Goal: Find specific page/section: Find specific page/section

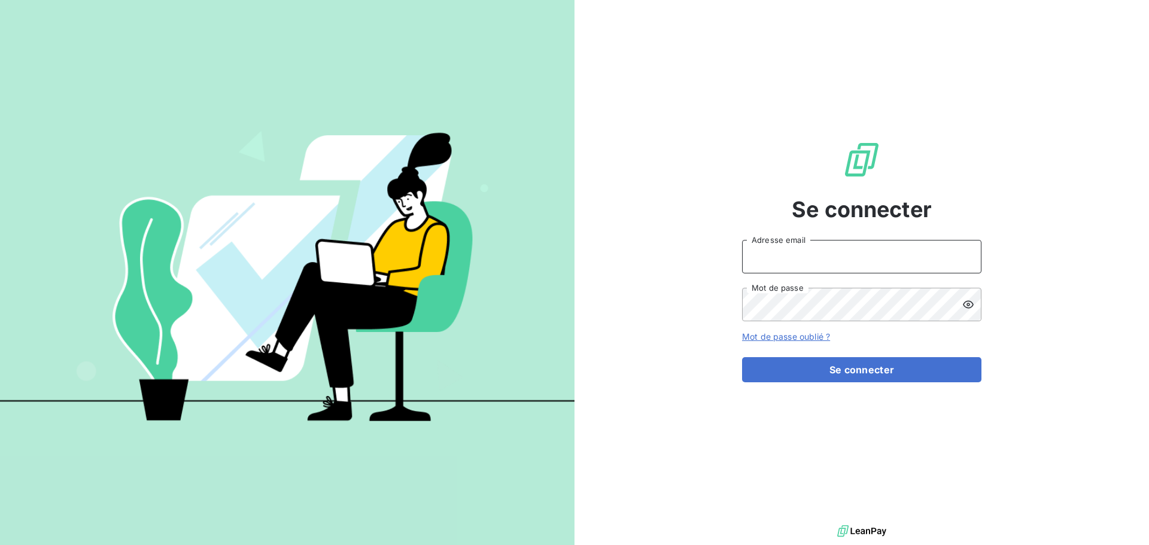
click at [817, 245] on input "Adresse email" at bounding box center [861, 257] width 239 height 34
type input "[EMAIL_ADDRESS][DOMAIN_NAME]"
click at [742, 357] on button "Se connecter" at bounding box center [861, 369] width 239 height 25
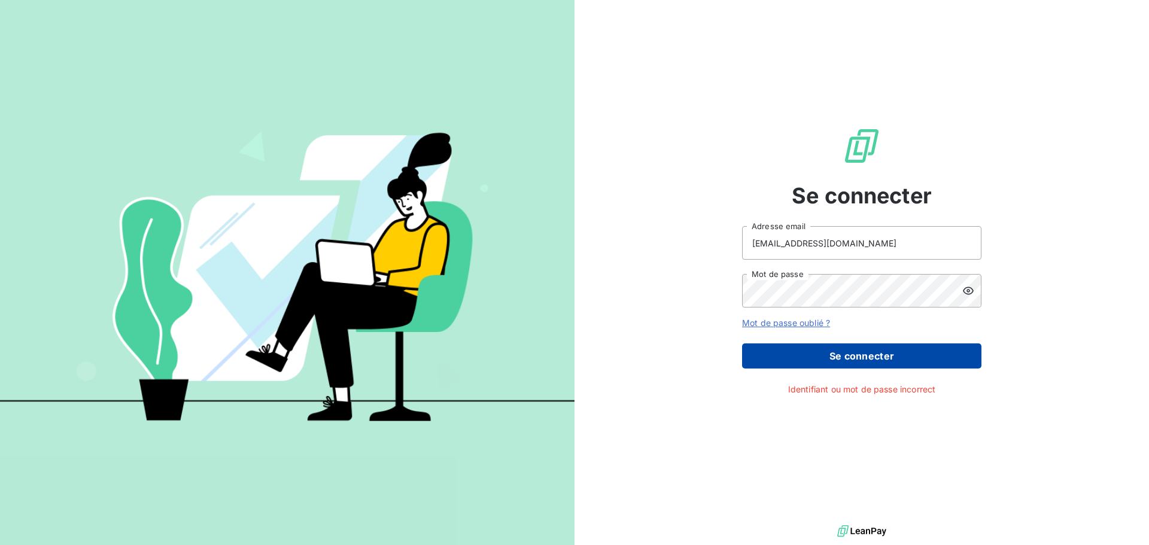
click at [831, 355] on button "Se connecter" at bounding box center [861, 356] width 239 height 25
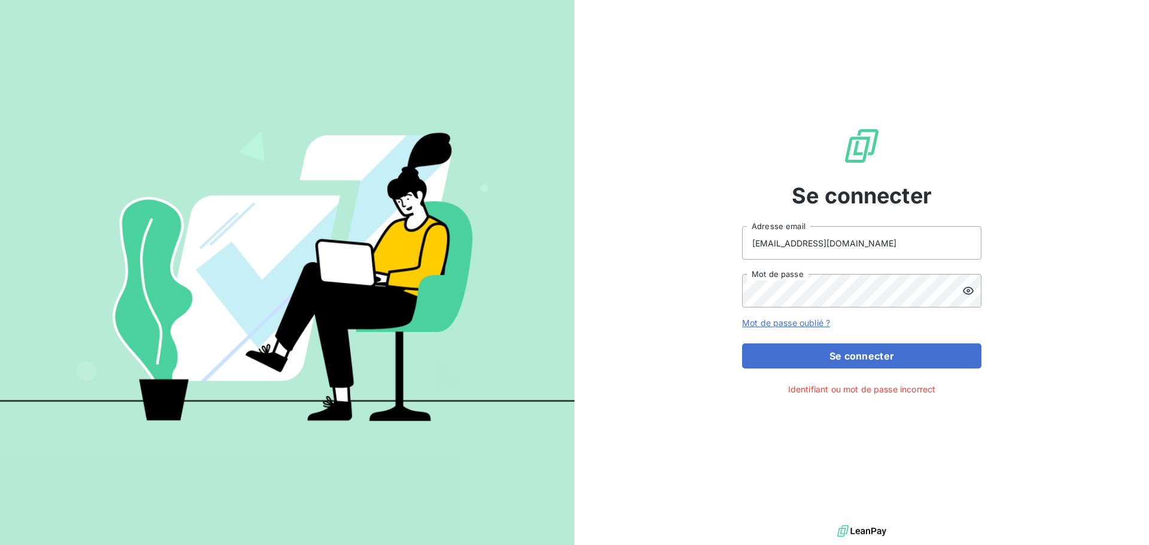
click at [972, 287] on icon at bounding box center [969, 291] width 12 height 12
click at [632, 292] on div "Se connecter celinecloup@beal-planet.com Adresse email Mot de passe Mot de pass…" at bounding box center [862, 261] width 575 height 523
click at [742, 344] on button "Se connecter" at bounding box center [861, 356] width 239 height 25
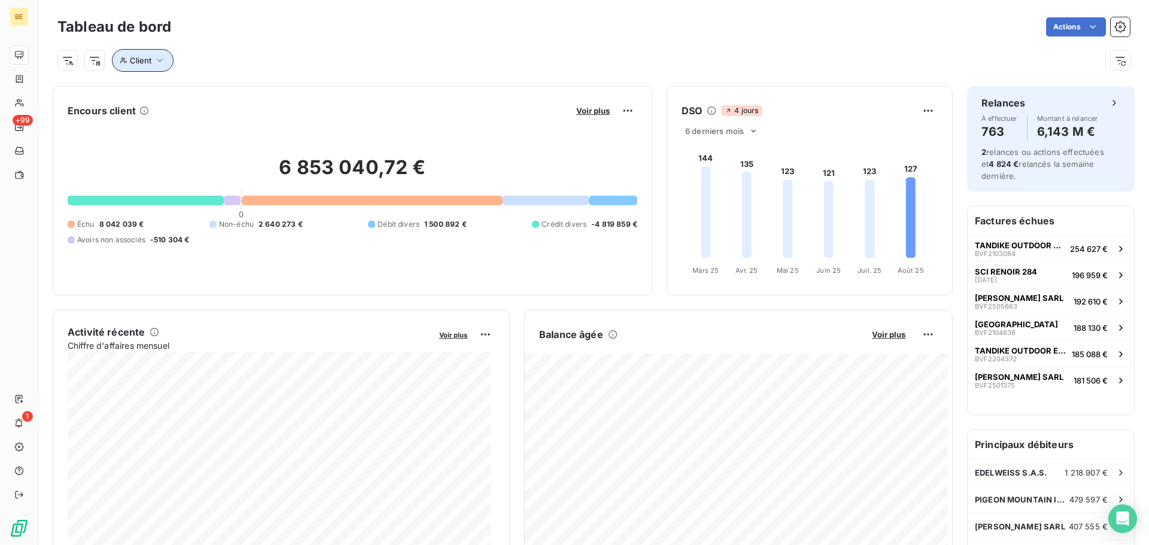
click at [140, 61] on span "Client" at bounding box center [141, 61] width 22 height 10
click at [355, 97] on input at bounding box center [373, 91] width 148 height 25
paste input "0SEATOSUMMIT"
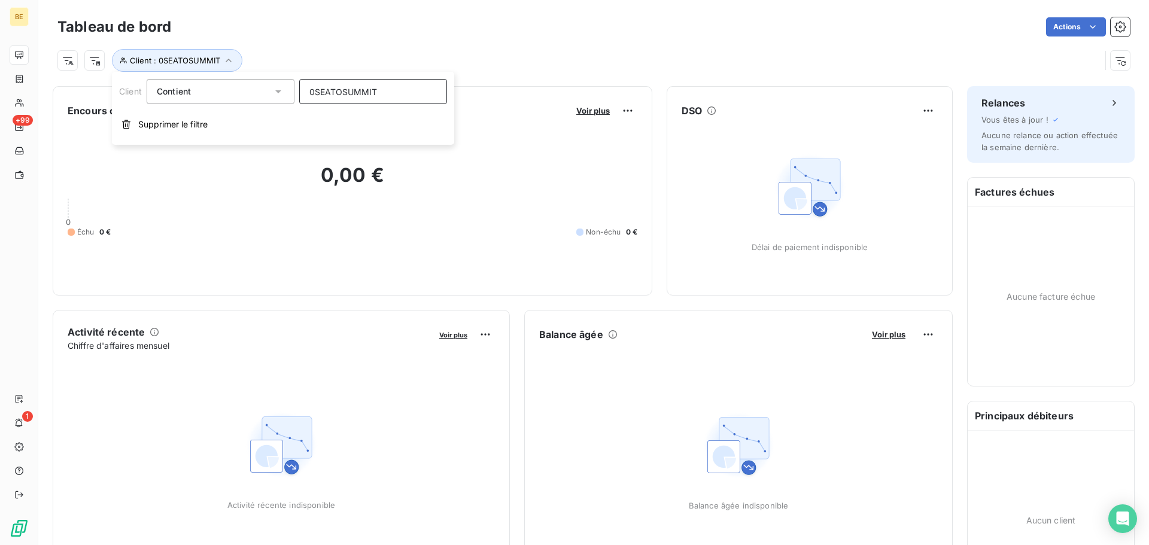
type input "0SEATOSUMMIT"
click at [193, 91] on div "Contient" at bounding box center [215, 91] width 116 height 17
click at [421, 86] on input "0SEATOSUMMIT" at bounding box center [373, 91] width 148 height 25
click at [253, 91] on div "Contient" at bounding box center [215, 91] width 116 height 17
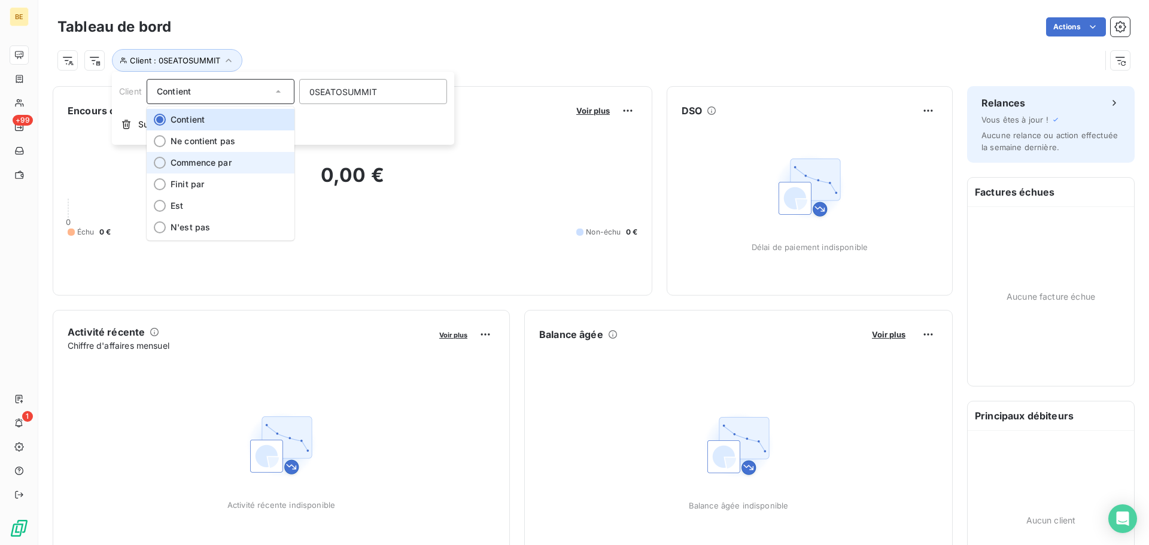
click at [217, 162] on span "Commence par" at bounding box center [201, 162] width 61 height 10
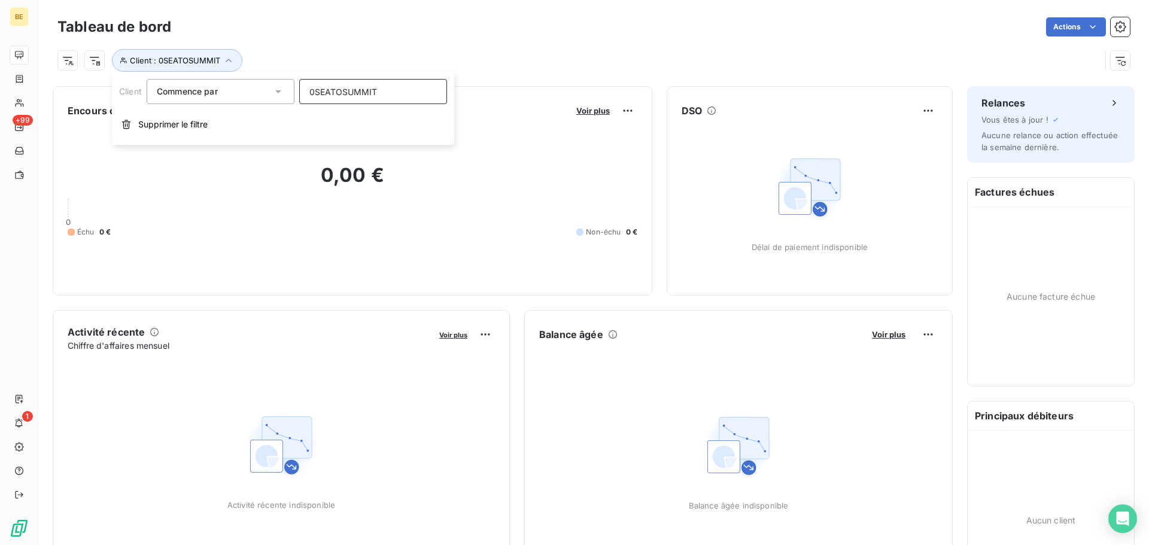
click at [385, 93] on input "0SEATOSUMMIT" at bounding box center [373, 91] width 148 height 25
click at [680, 11] on div "Tableau de bord Actions Client : 0SEATOSUMMIT" at bounding box center [593, 39] width 1111 height 79
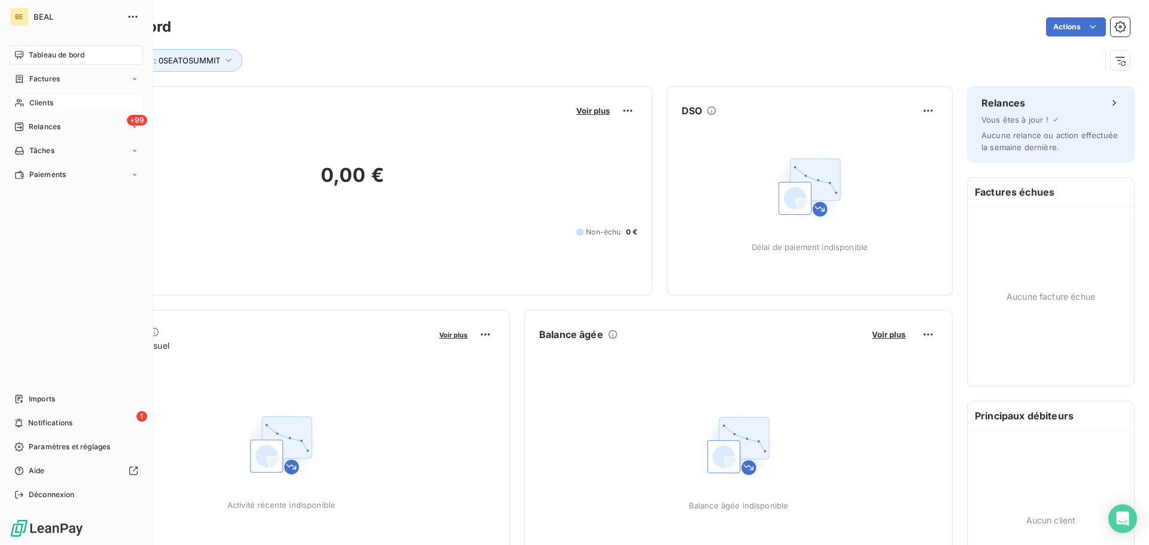
click at [50, 105] on span "Clients" at bounding box center [41, 103] width 24 height 11
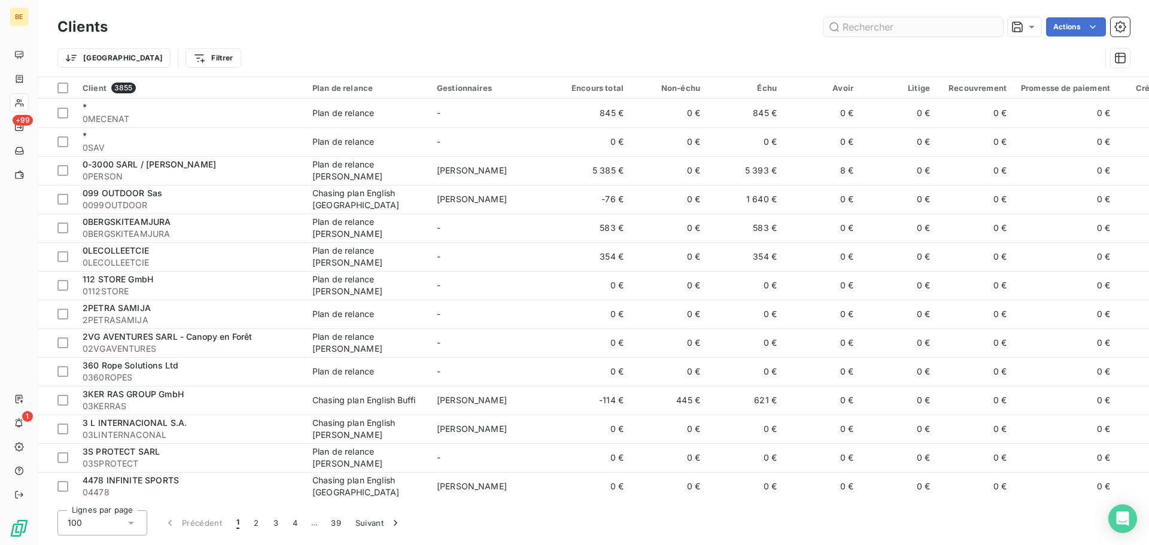
click at [902, 25] on input "text" at bounding box center [914, 26] width 180 height 19
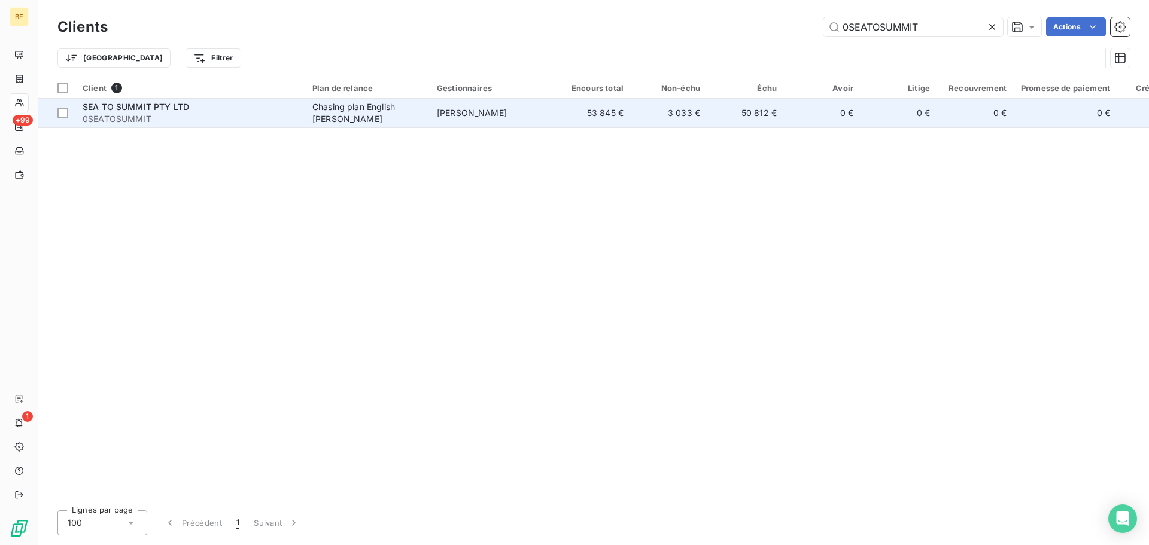
type input "0SEATOSUMMIT"
click at [416, 114] on div "Chasing plan English [PERSON_NAME]" at bounding box center [368, 113] width 110 height 24
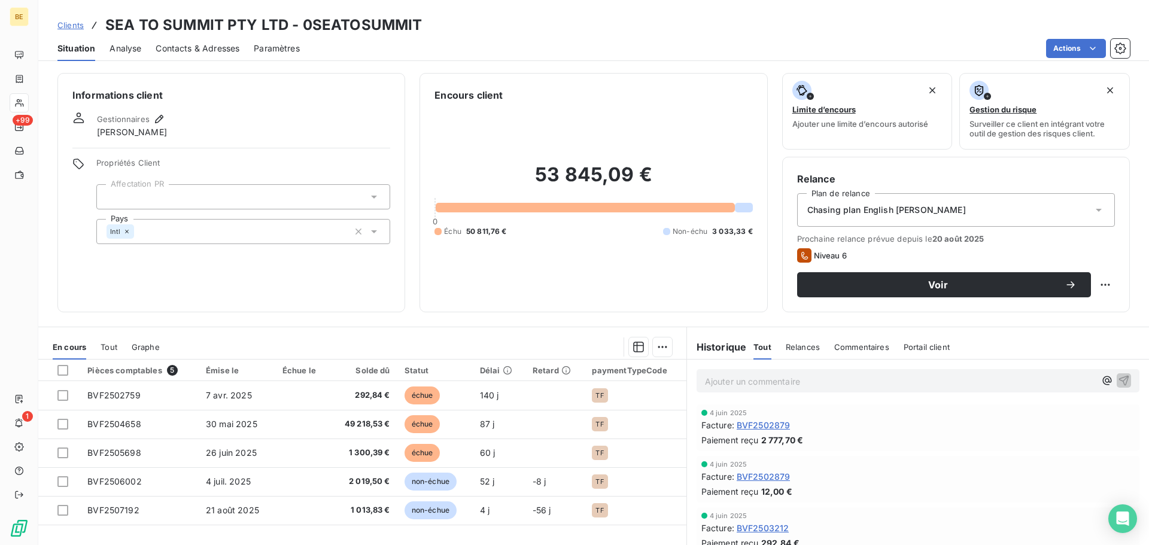
click at [223, 47] on span "Contacts & Adresses" at bounding box center [198, 49] width 84 height 12
